Goal: Information Seeking & Learning: Check status

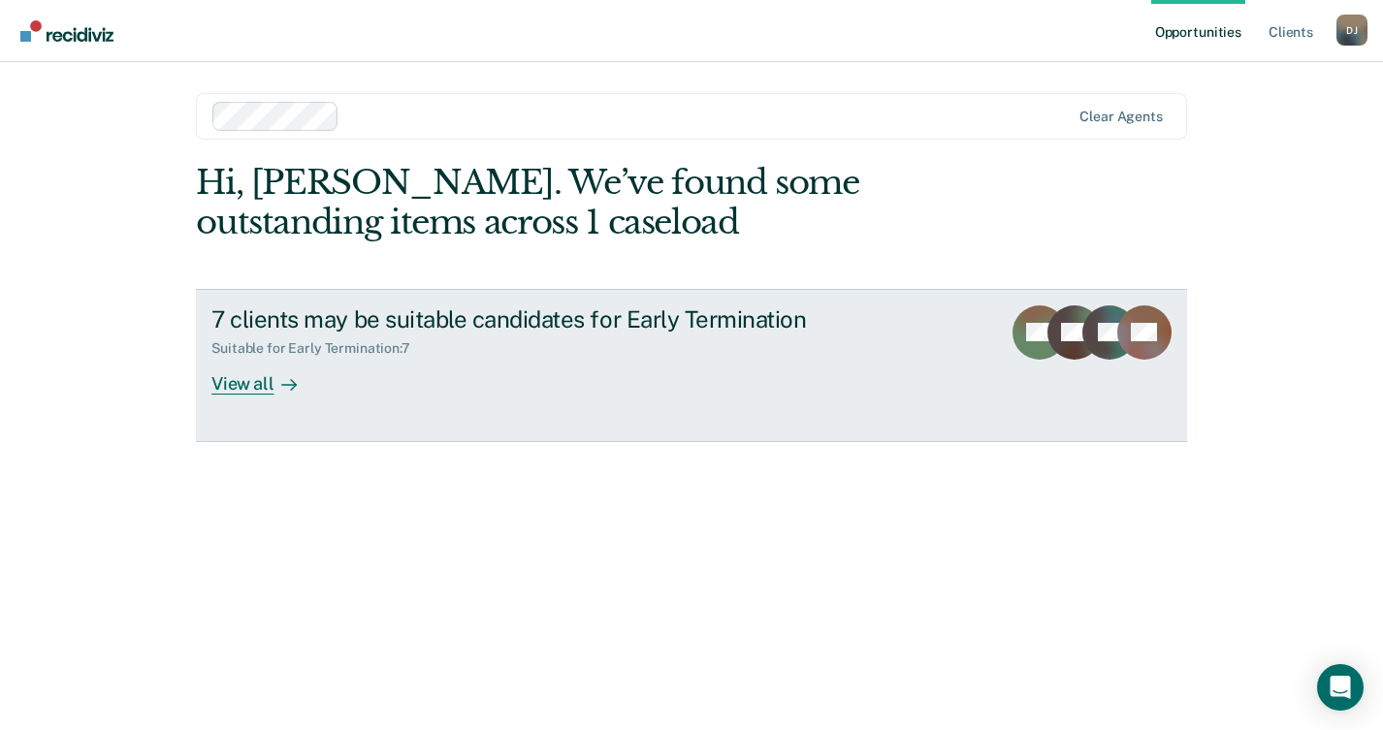
click at [505, 391] on div "7 clients may be suitable candidates for Early Termination Suitable for Early T…" at bounding box center [574, 350] width 727 height 89
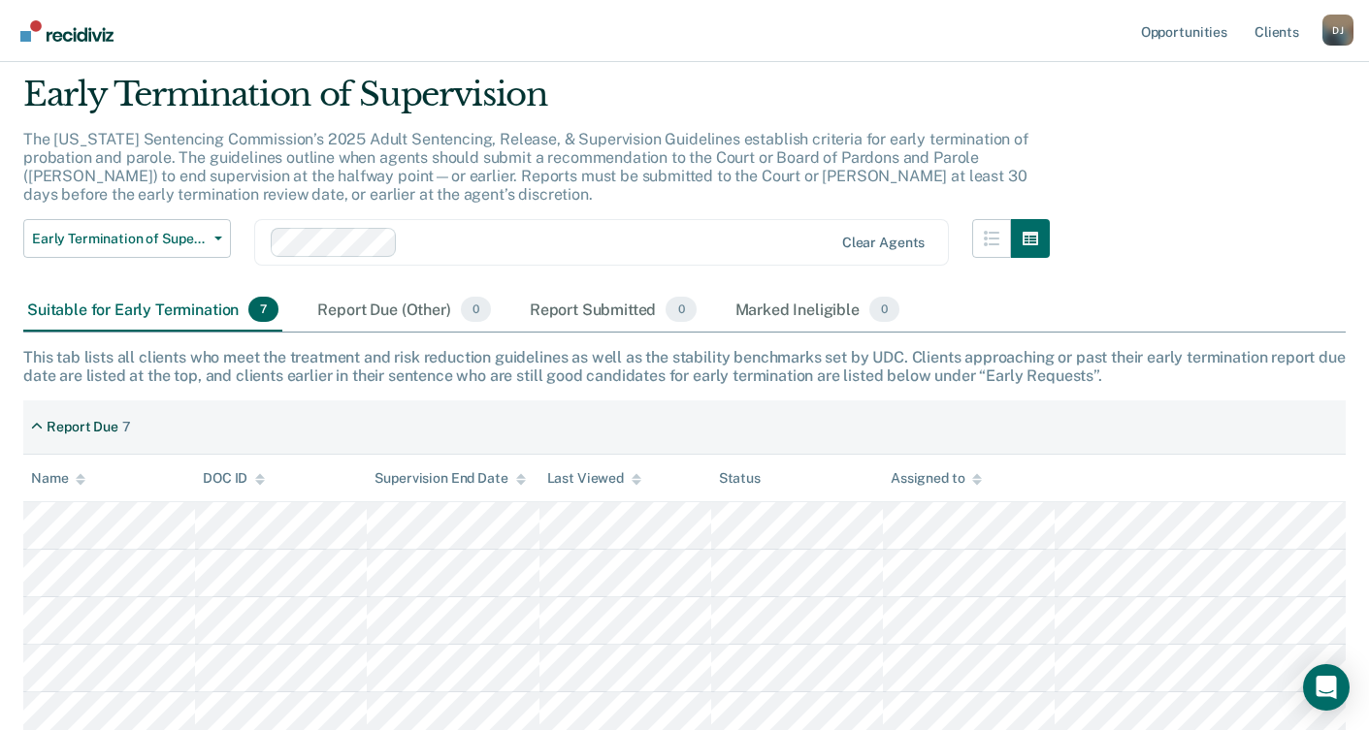
scroll to position [291, 0]
